Goal: Navigation & Orientation: Find specific page/section

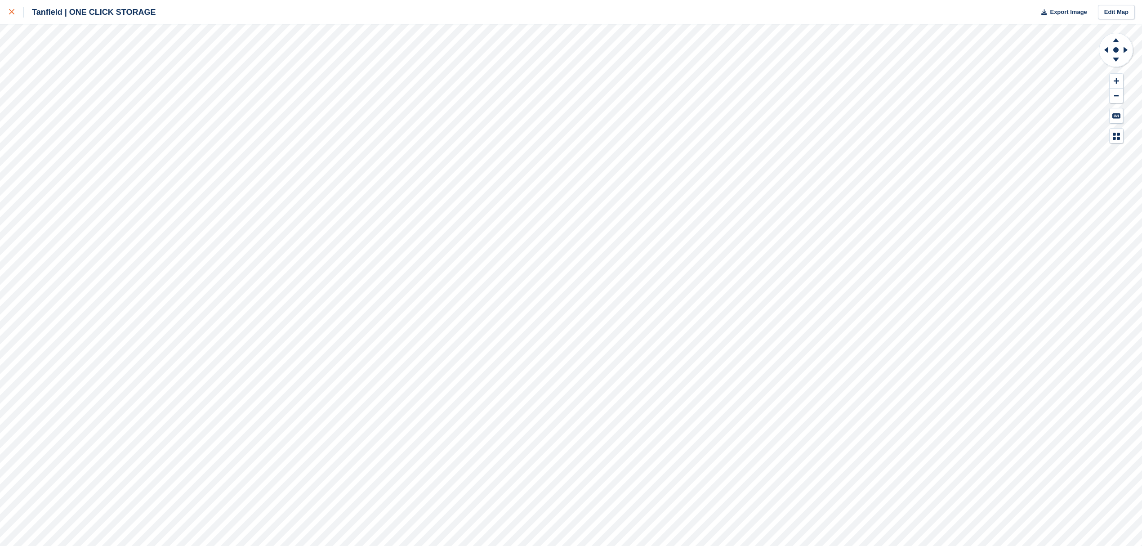
click at [11, 17] on div at bounding box center [16, 12] width 15 height 11
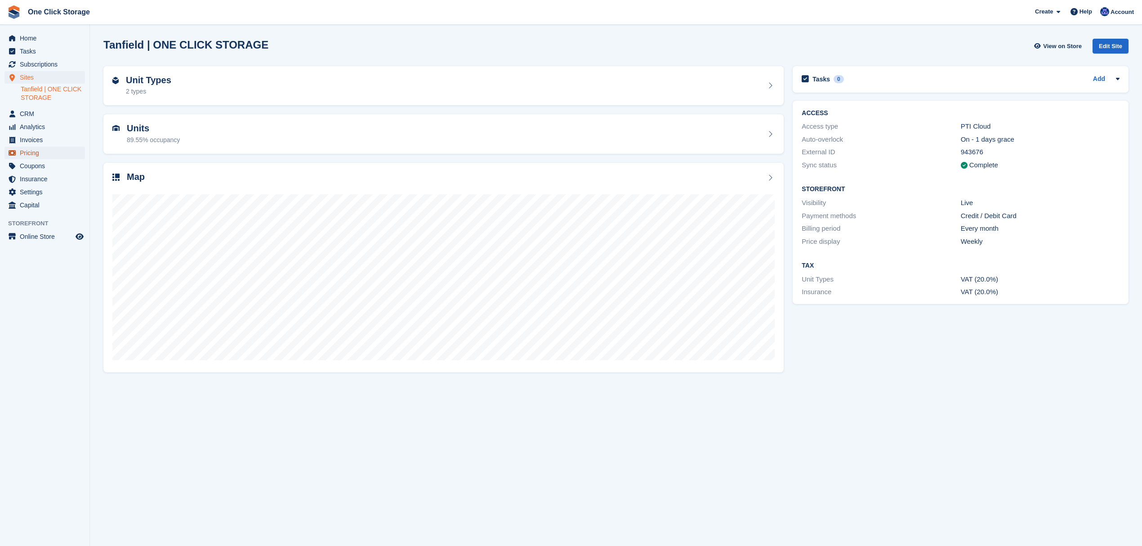
click at [33, 154] on span "Pricing" at bounding box center [47, 153] width 54 height 13
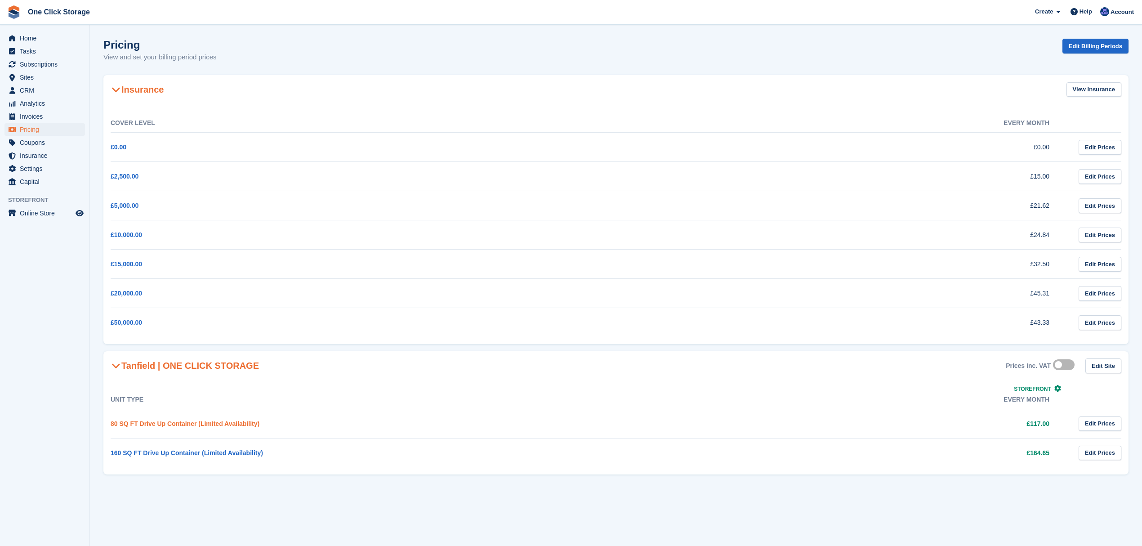
click at [166, 424] on link "80 SQ FT Drive Up Container (Limited Availability)" at bounding box center [185, 423] width 149 height 7
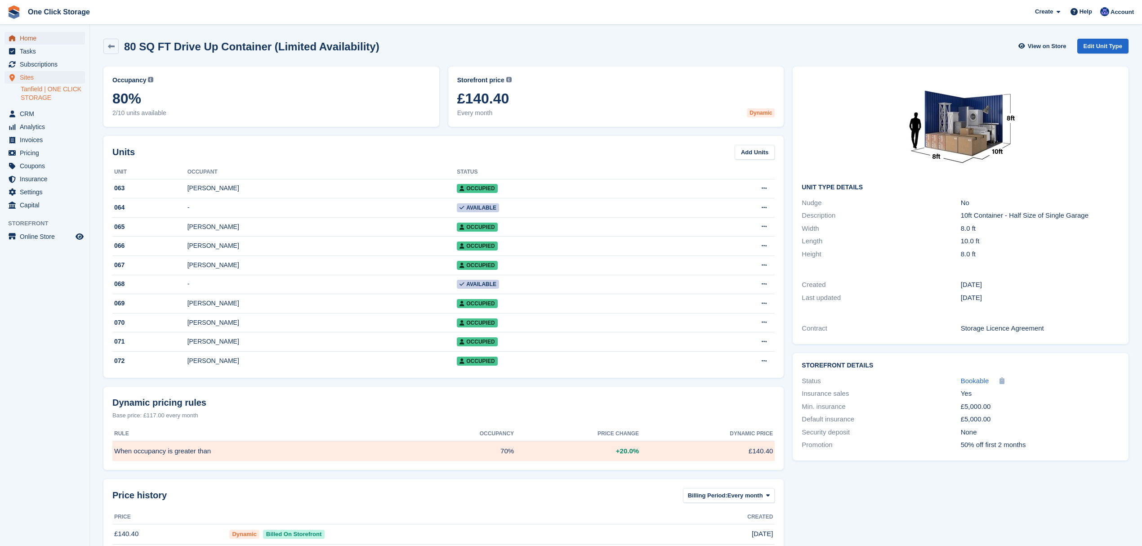
click at [53, 35] on span "Home" at bounding box center [47, 38] width 54 height 13
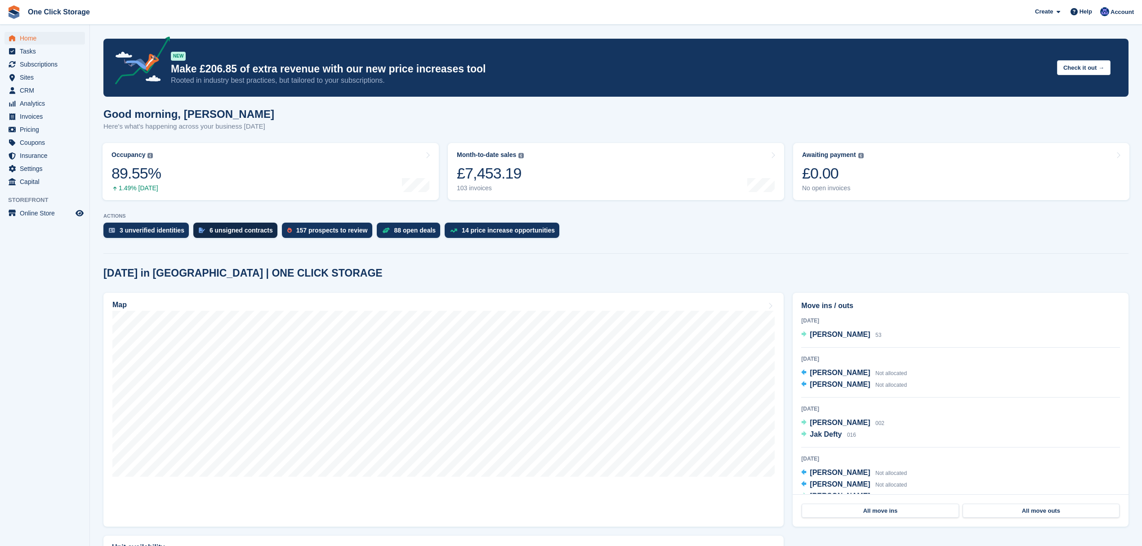
click at [232, 231] on div "6 unsigned contracts" at bounding box center [240, 230] width 63 height 7
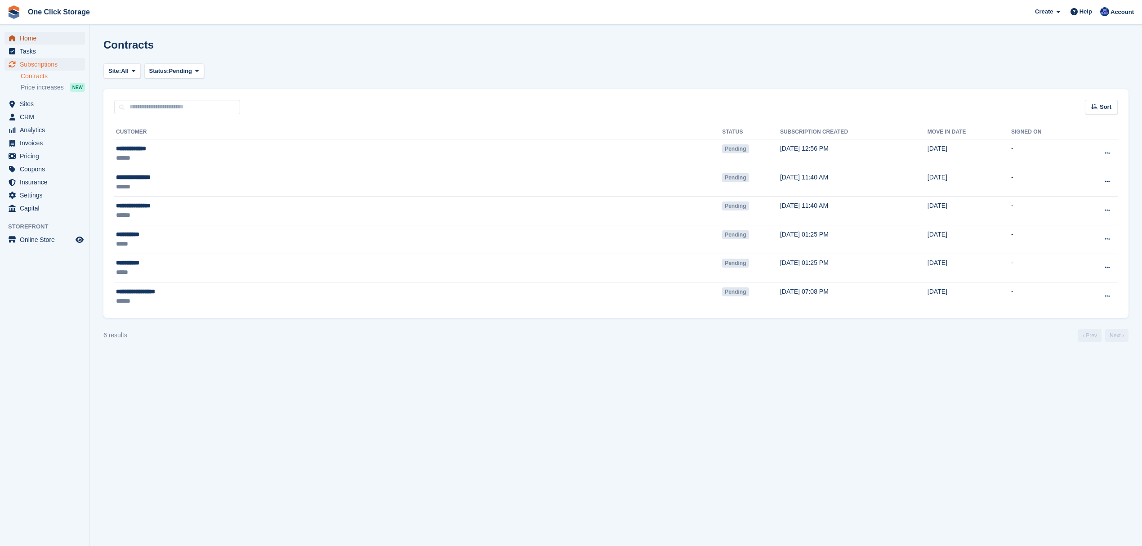
click at [33, 39] on span "Home" at bounding box center [47, 38] width 54 height 13
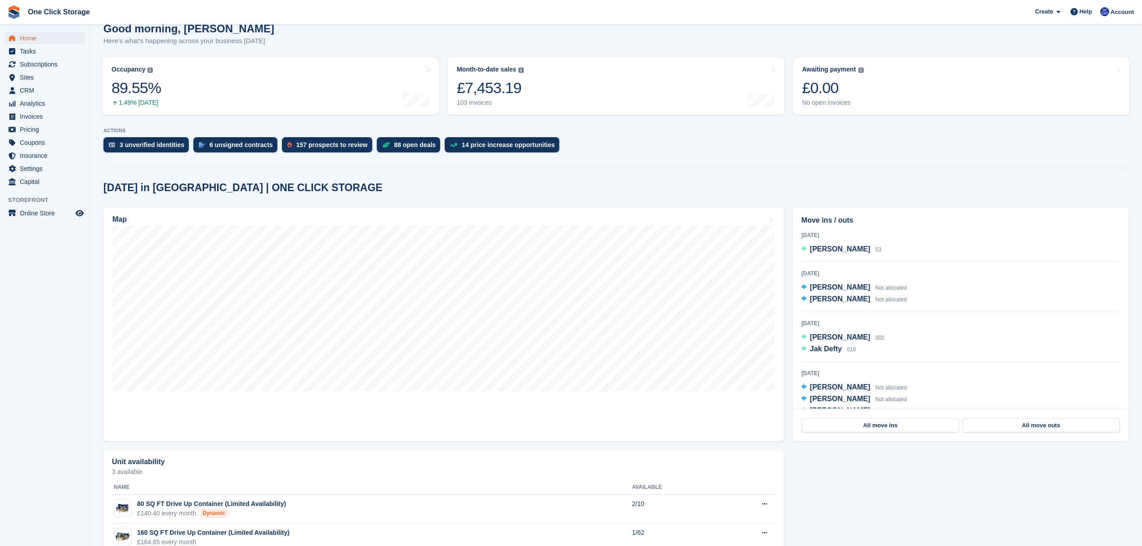
scroll to position [112, 0]
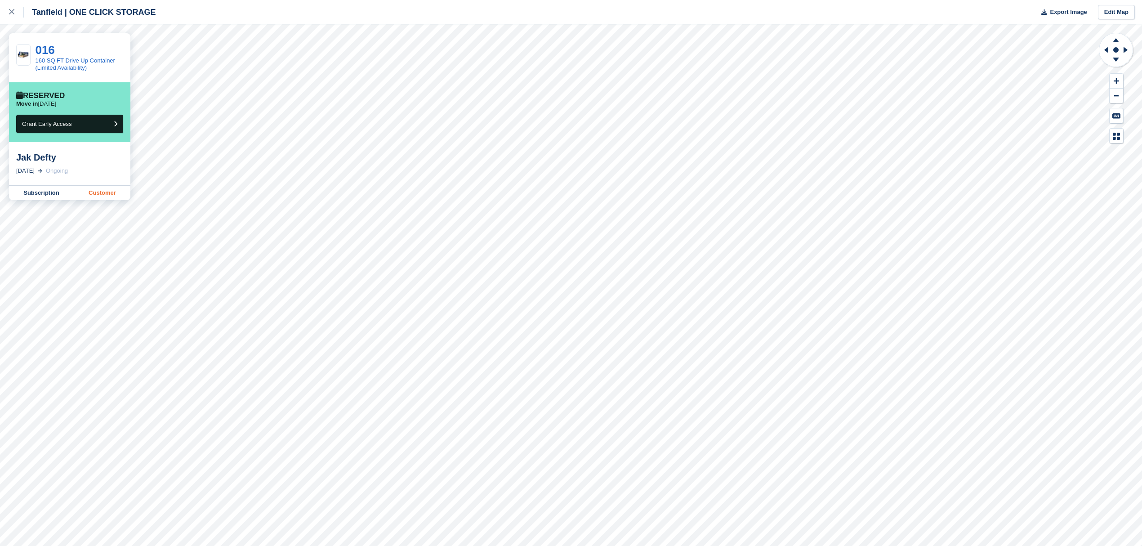
click at [98, 197] on link "Customer" at bounding box center [102, 193] width 56 height 14
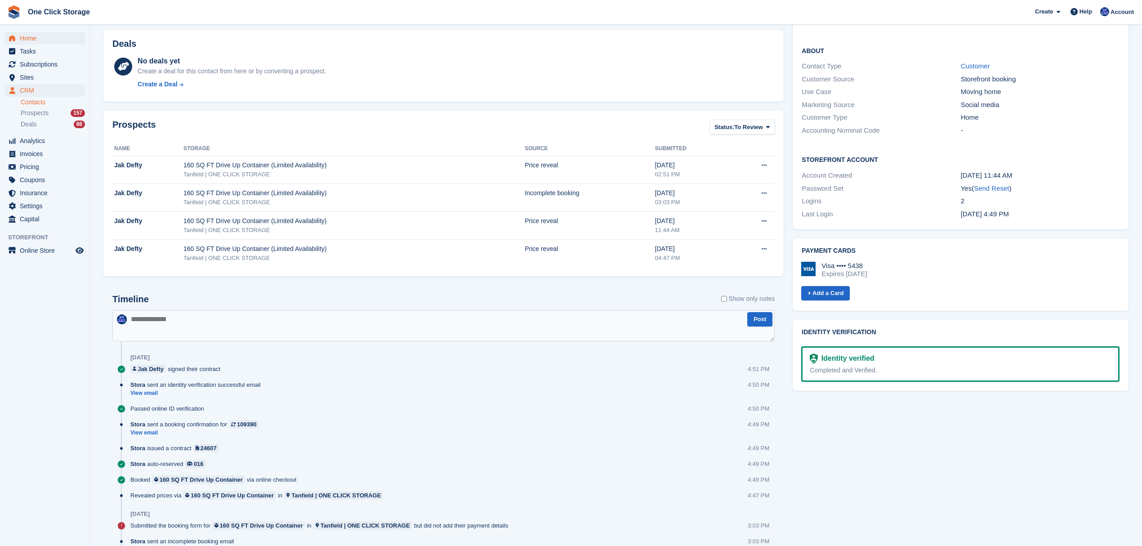
scroll to position [180, 0]
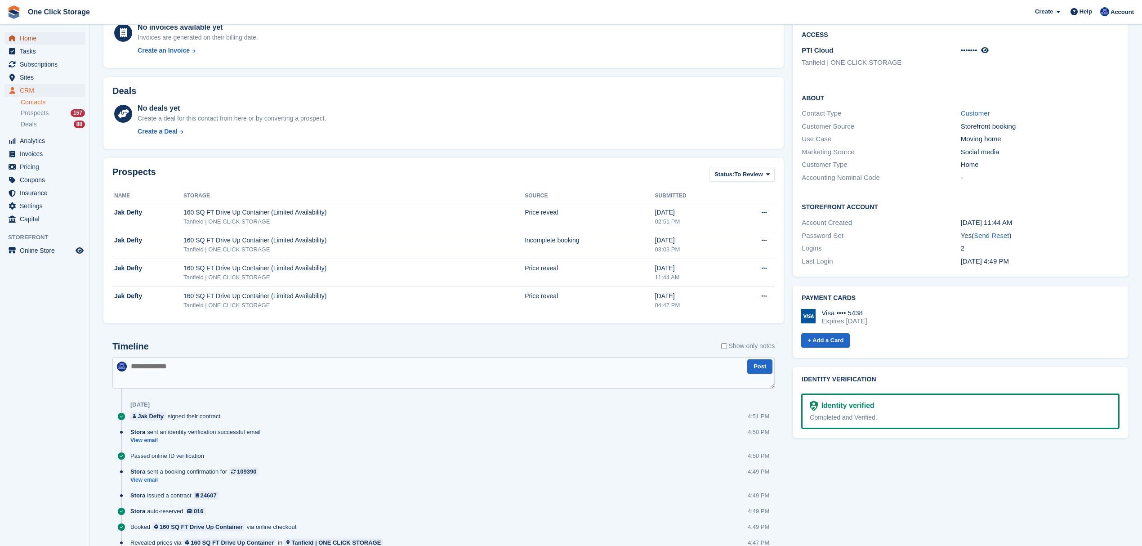
click at [31, 37] on span "Home" at bounding box center [47, 38] width 54 height 13
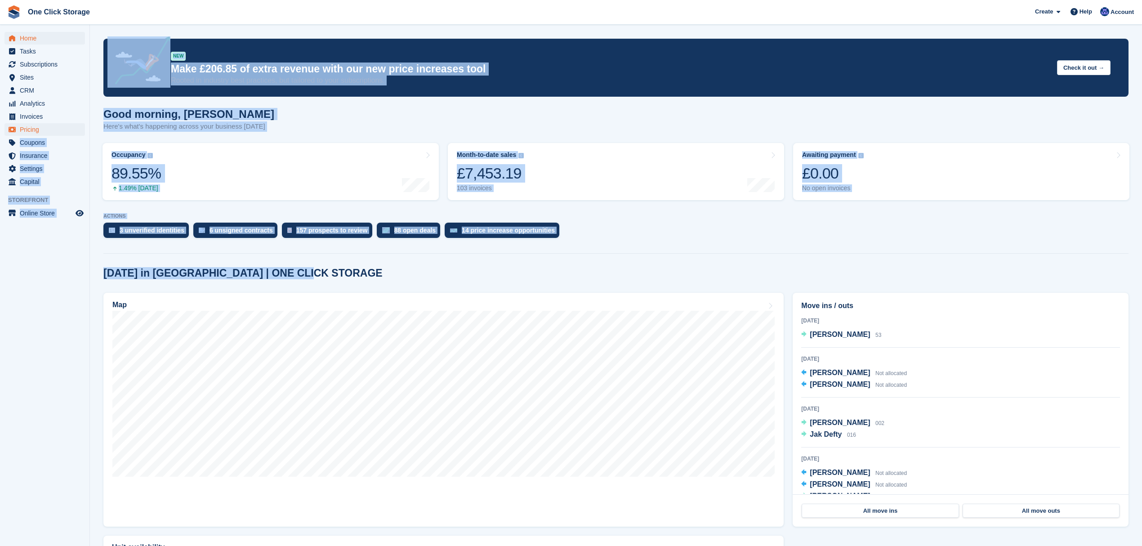
drag, startPoint x: 346, startPoint y: 268, endPoint x: 78, endPoint y: 126, distance: 302.8
click at [78, 126] on div "Home Tasks Subscriptions Subscriptions Subscriptions Contracts Price increases …" at bounding box center [571, 328] width 1142 height 657
click at [370, 258] on section "NEW Make £206.85 of extra revenue with our new price increases tool Rooted in i…" at bounding box center [616, 328] width 1052 height 657
